Goal: Check status: Check status

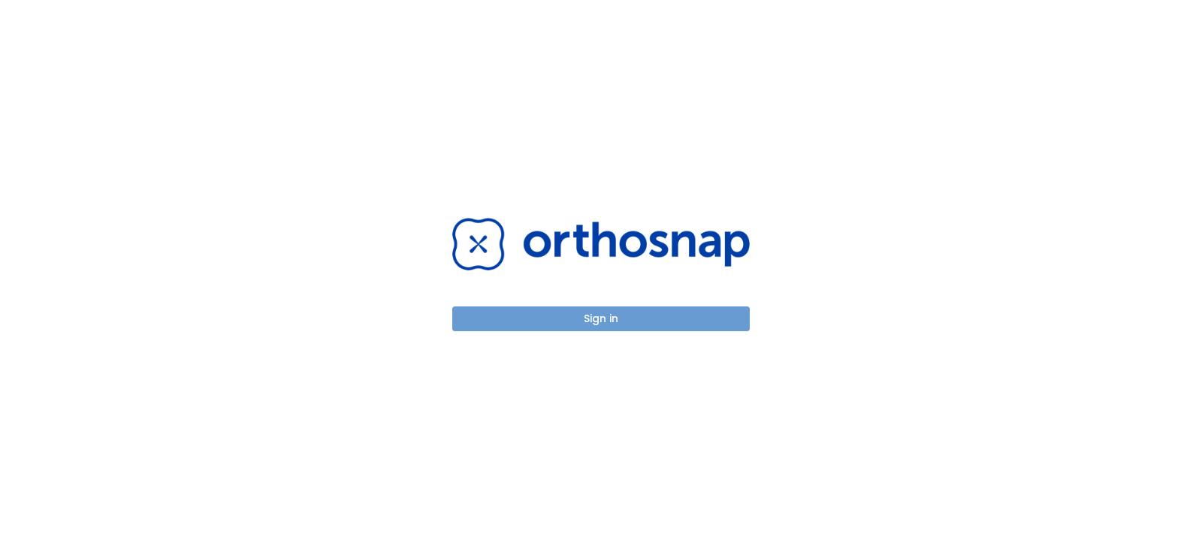
click at [592, 327] on button "Sign in" at bounding box center [600, 318] width 297 height 25
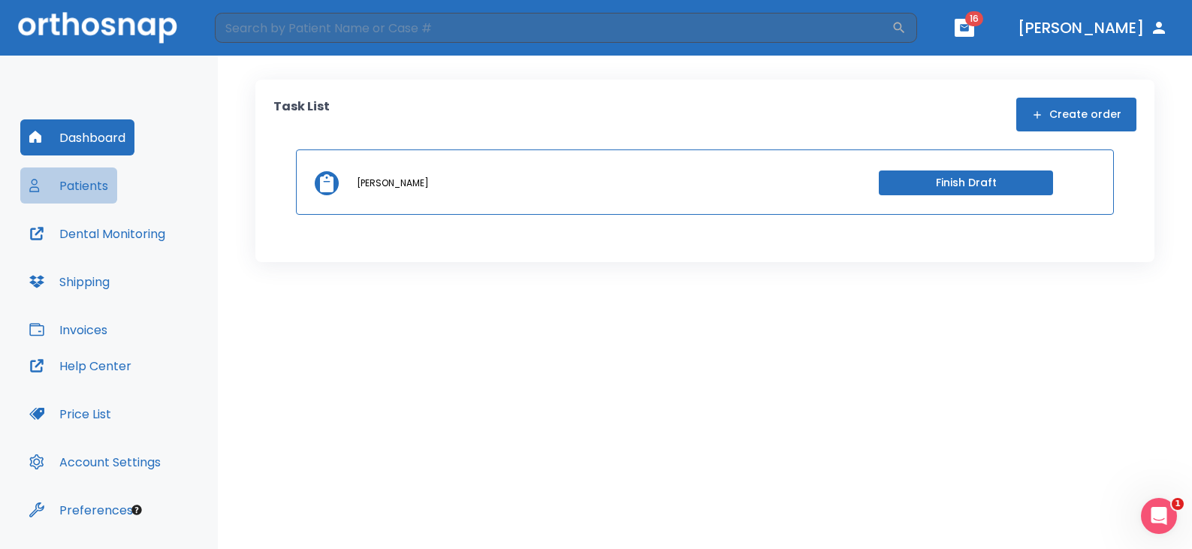
click at [80, 184] on button "Patients" at bounding box center [68, 185] width 97 height 36
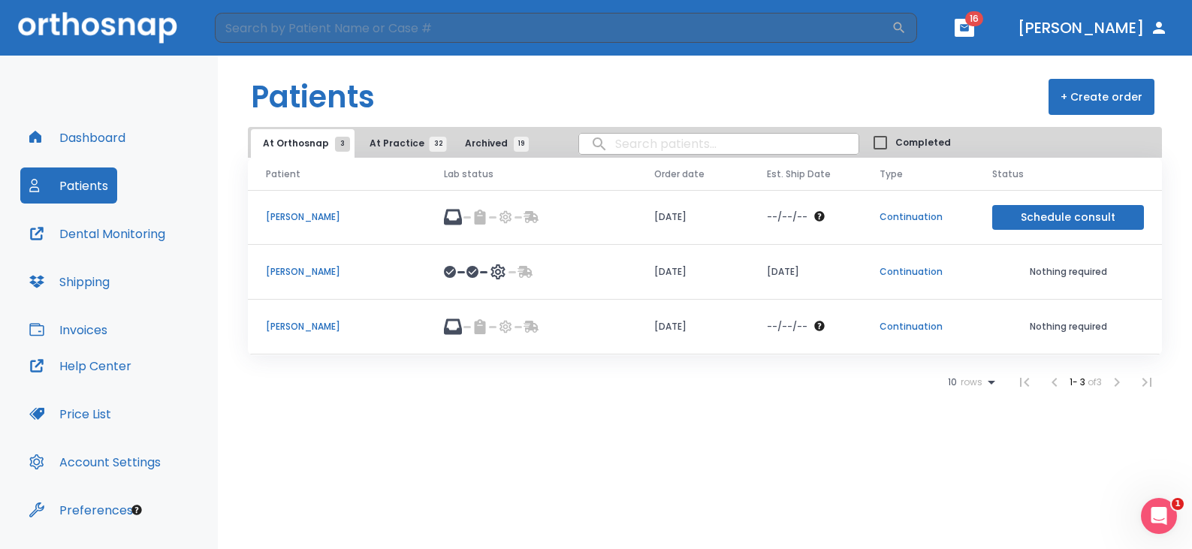
click at [328, 219] on p "[PERSON_NAME]" at bounding box center [337, 217] width 142 height 14
